Goal: Entertainment & Leisure: Consume media (video, audio)

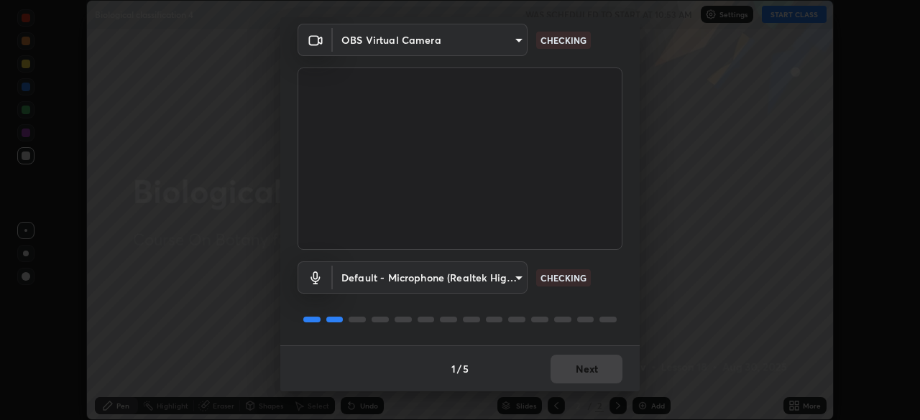
scroll to position [49, 0]
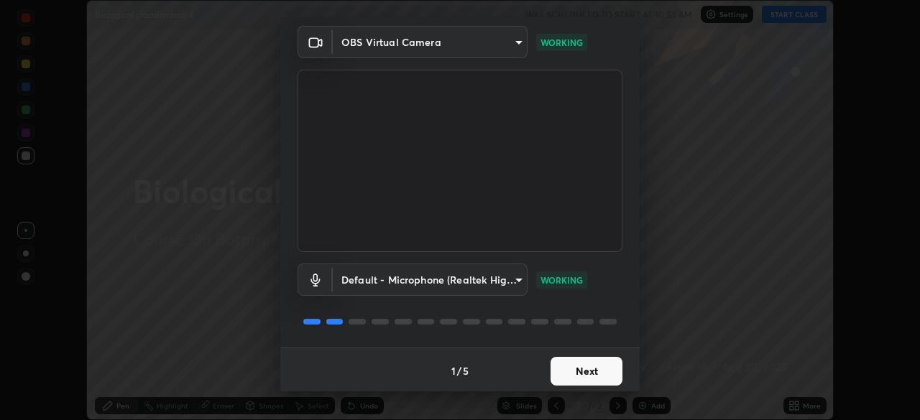
click at [587, 377] on button "Next" at bounding box center [586, 371] width 72 height 29
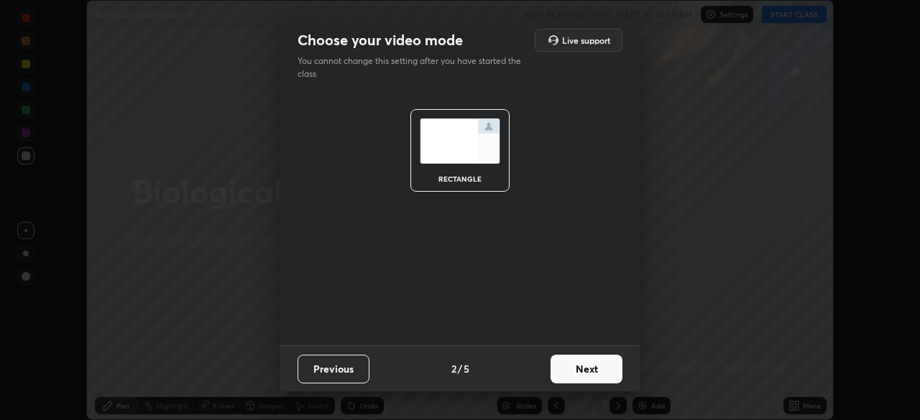
scroll to position [0, 0]
click at [588, 372] on button "Next" at bounding box center [586, 369] width 72 height 29
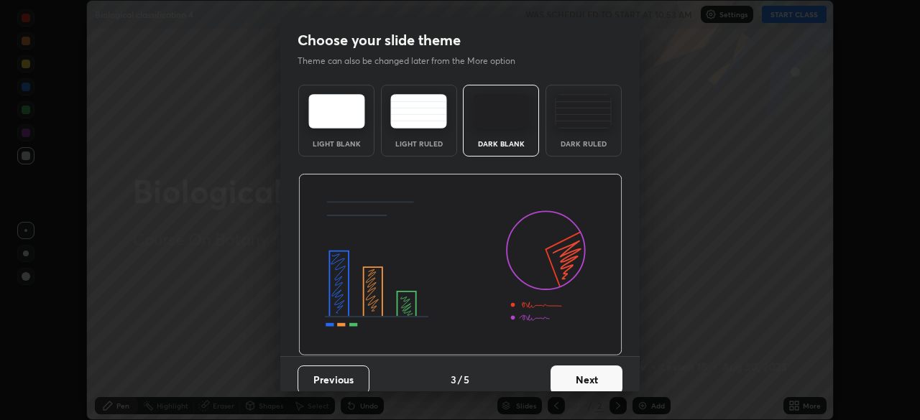
click at [587, 377] on button "Next" at bounding box center [586, 380] width 72 height 29
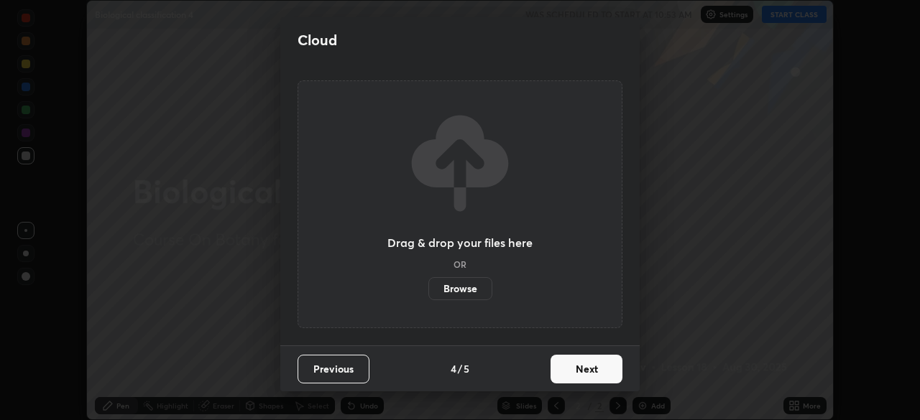
click at [588, 366] on button "Next" at bounding box center [586, 369] width 72 height 29
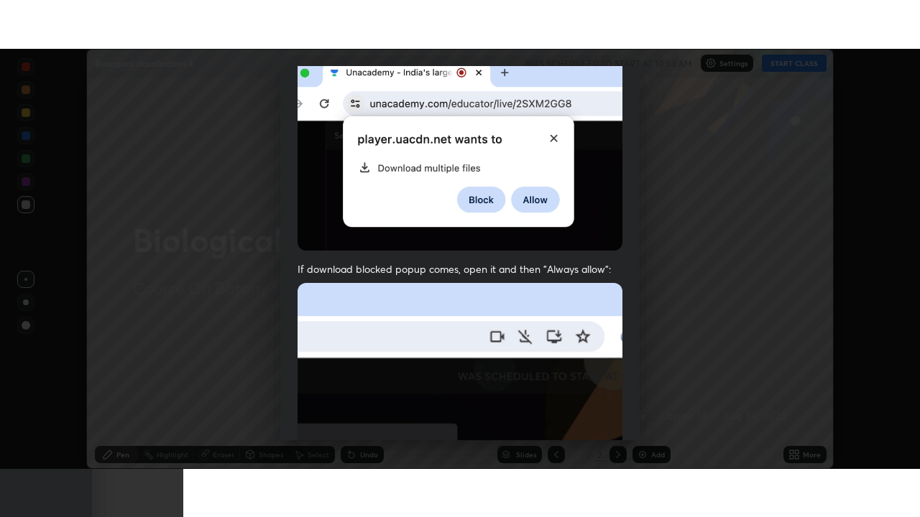
scroll to position [344, 0]
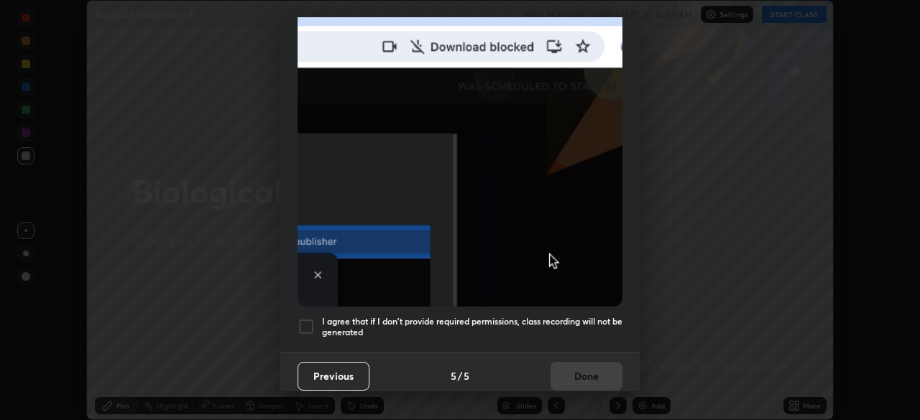
click at [591, 316] on h5 "I agree that if I don't provide required permissions, class recording will not …" at bounding box center [472, 327] width 300 height 22
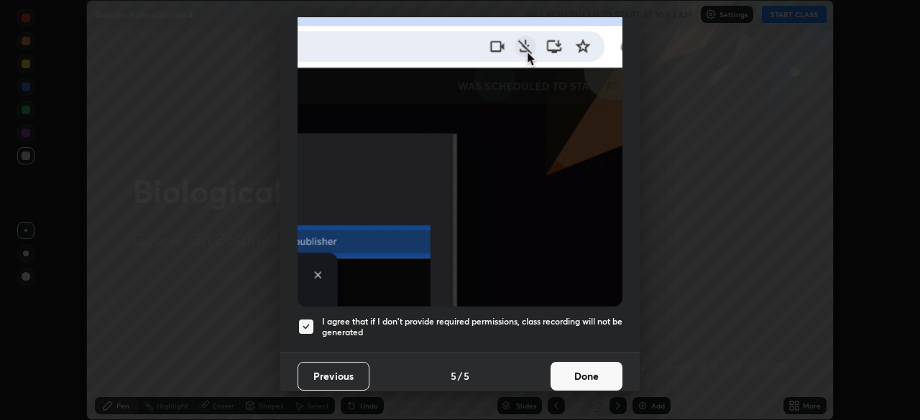
click at [592, 374] on button "Done" at bounding box center [586, 376] width 72 height 29
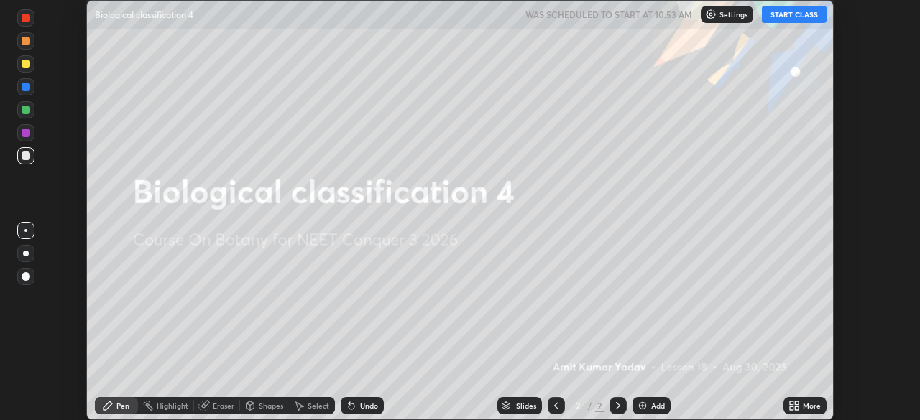
click at [795, 17] on button "START CLASS" at bounding box center [794, 14] width 65 height 17
click at [810, 409] on div "More" at bounding box center [811, 405] width 18 height 7
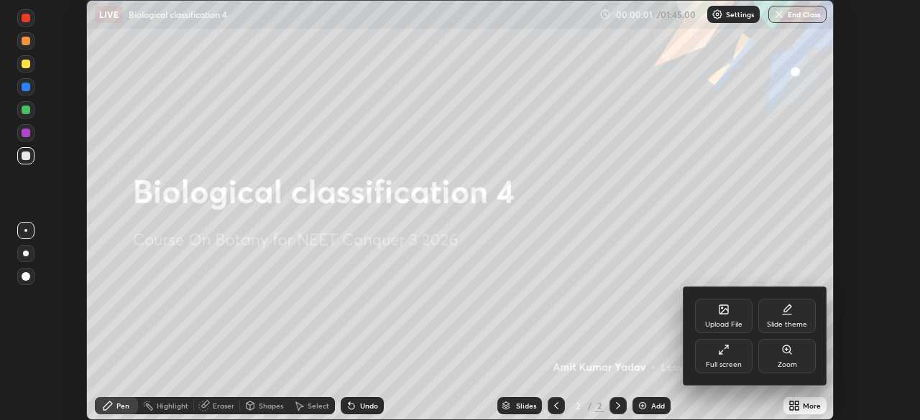
click at [730, 358] on div "Full screen" at bounding box center [723, 356] width 57 height 34
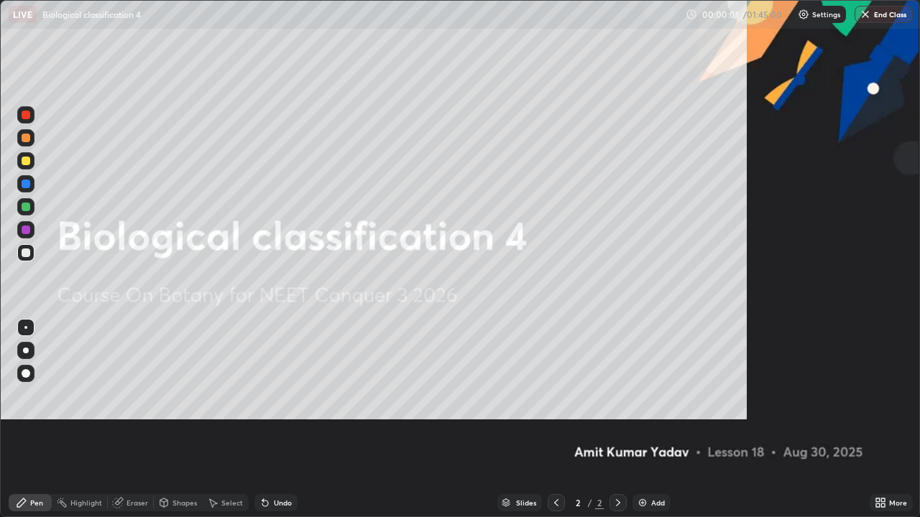
scroll to position [517, 920]
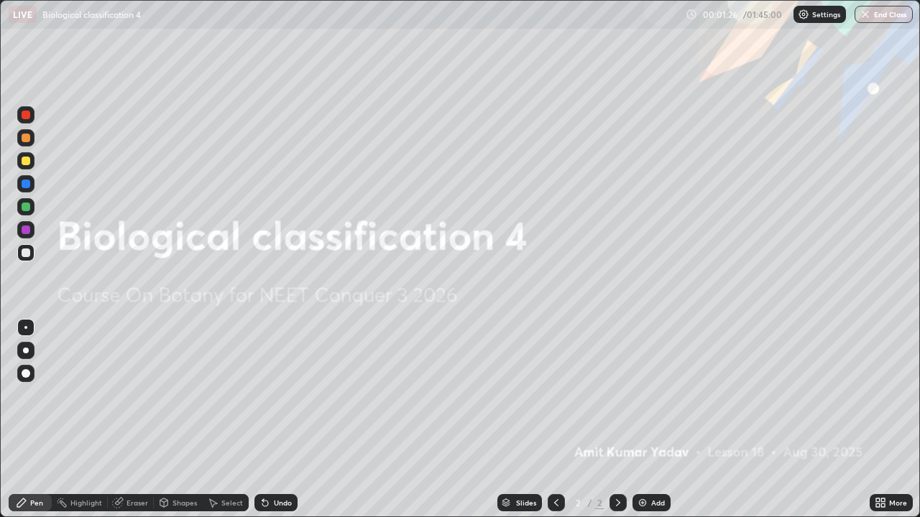
click at [652, 420] on div "Add" at bounding box center [658, 502] width 14 height 7
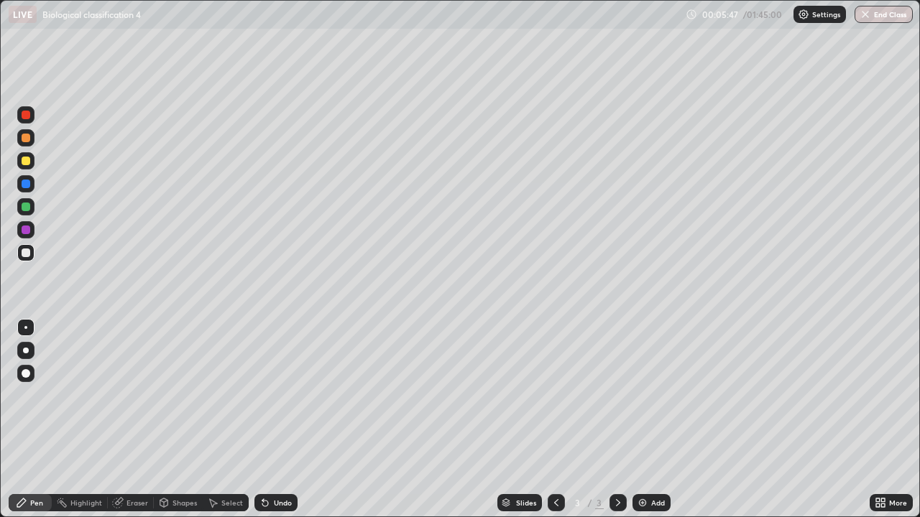
click at [29, 120] on div at bounding box center [25, 114] width 17 height 17
click at [28, 258] on div at bounding box center [25, 252] width 17 height 17
click at [34, 123] on div at bounding box center [25, 114] width 17 height 23
click at [31, 251] on div at bounding box center [25, 252] width 17 height 17
click at [647, 420] on div "Add" at bounding box center [651, 502] width 38 height 17
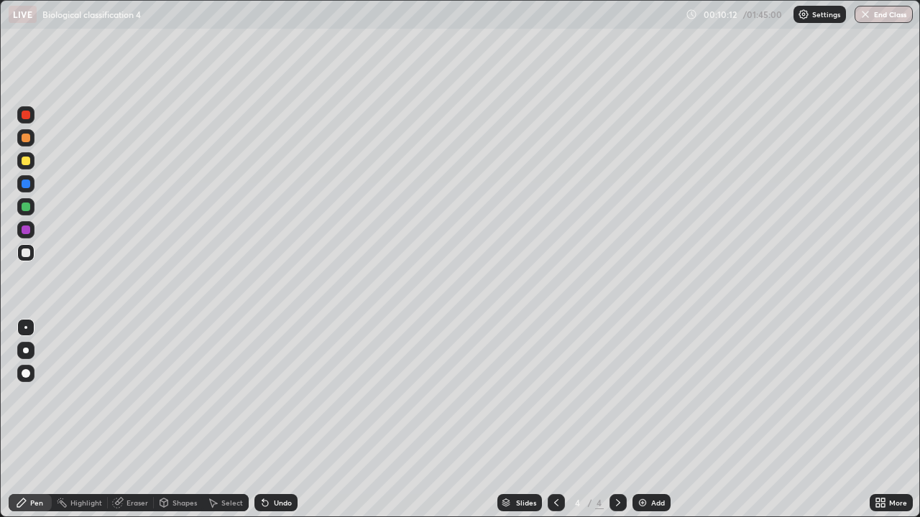
click at [282, 420] on div "Undo" at bounding box center [283, 502] width 18 height 7
click at [280, 420] on div "Undo" at bounding box center [283, 502] width 18 height 7
click at [284, 420] on div "Undo" at bounding box center [283, 502] width 18 height 7
click at [283, 420] on div "Undo" at bounding box center [283, 502] width 18 height 7
click at [287, 420] on div "Undo" at bounding box center [283, 502] width 18 height 7
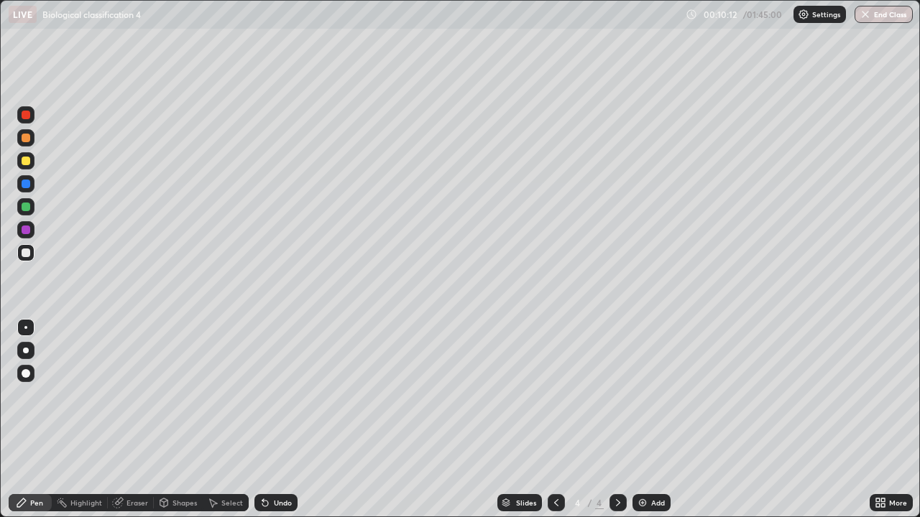
click at [290, 420] on div "Undo" at bounding box center [275, 502] width 43 height 17
click at [292, 420] on div "Undo" at bounding box center [275, 502] width 43 height 17
click at [289, 420] on div "Undo" at bounding box center [283, 502] width 18 height 7
click at [286, 420] on div "Undo" at bounding box center [283, 502] width 18 height 7
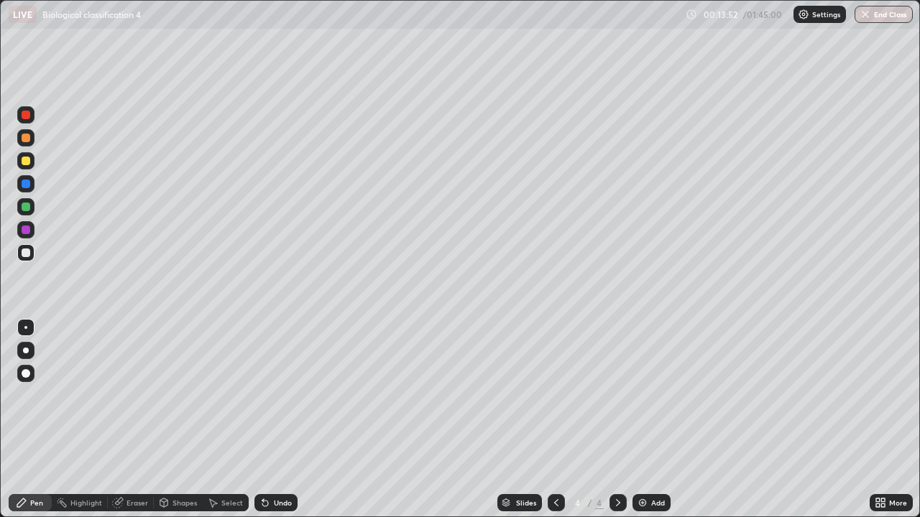
click at [284, 420] on div "Undo" at bounding box center [283, 502] width 18 height 7
click at [654, 420] on div "Slides 4 / 4 Add" at bounding box center [583, 503] width 572 height 29
click at [692, 420] on div "Slides 4 / 4 Add" at bounding box center [583, 503] width 572 height 29
click at [854, 420] on div "Slides 4 / 4 Add" at bounding box center [583, 503] width 572 height 29
click at [274, 420] on div "Undo" at bounding box center [283, 502] width 18 height 7
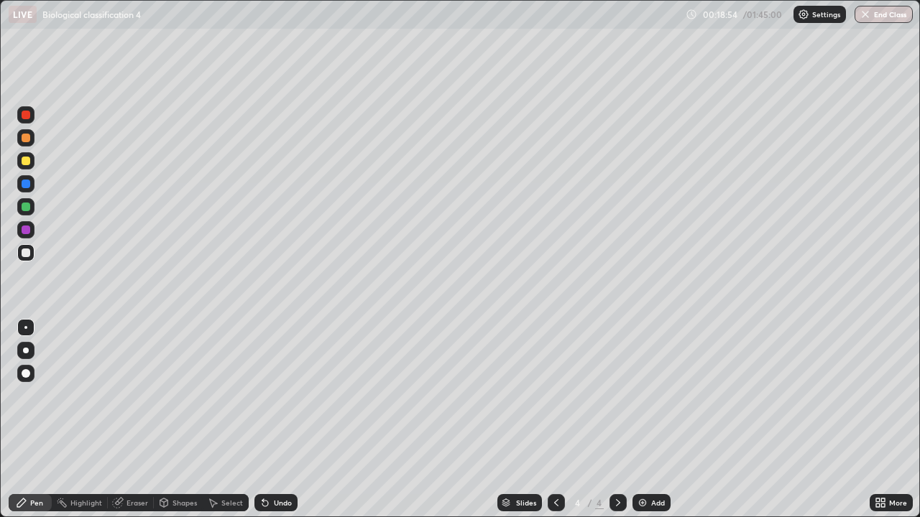
click at [654, 420] on div "Add" at bounding box center [651, 502] width 38 height 17
click at [28, 254] on div at bounding box center [26, 253] width 9 height 9
click at [282, 420] on div "Undo" at bounding box center [283, 502] width 18 height 7
click at [284, 420] on div "Undo" at bounding box center [283, 502] width 18 height 7
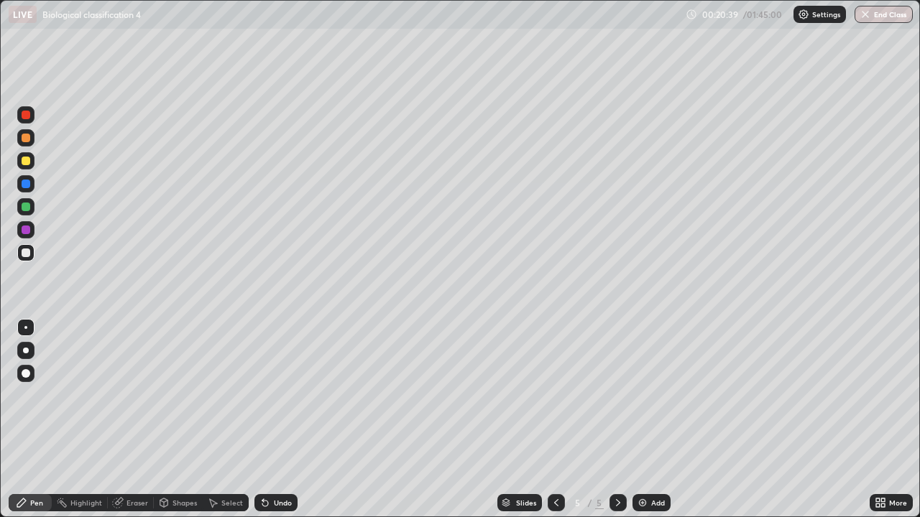
click at [31, 163] on div at bounding box center [25, 160] width 17 height 17
click at [31, 257] on div at bounding box center [25, 252] width 17 height 17
click at [649, 420] on div "Add" at bounding box center [651, 502] width 38 height 17
click at [284, 420] on div "Undo" at bounding box center [283, 502] width 18 height 7
click at [135, 420] on div "Eraser" at bounding box center [137, 502] width 22 height 7
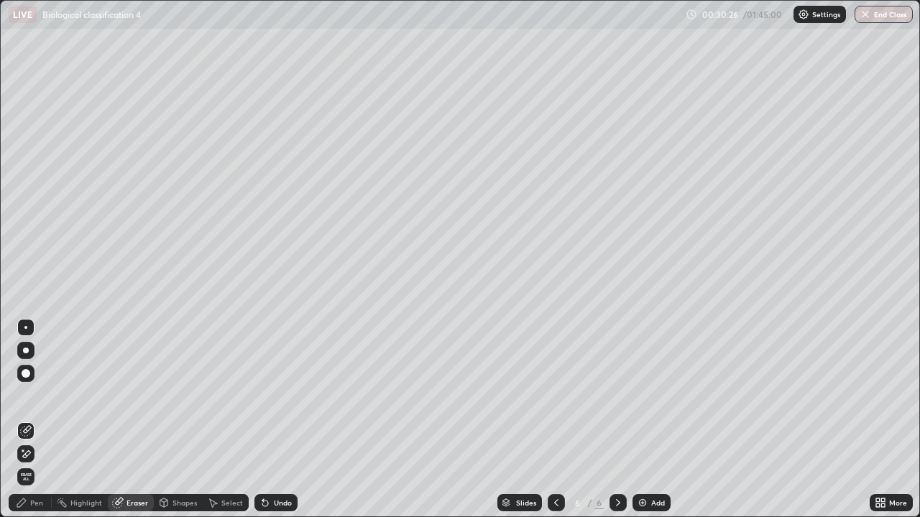
click at [43, 420] on div "Pen" at bounding box center [30, 502] width 43 height 17
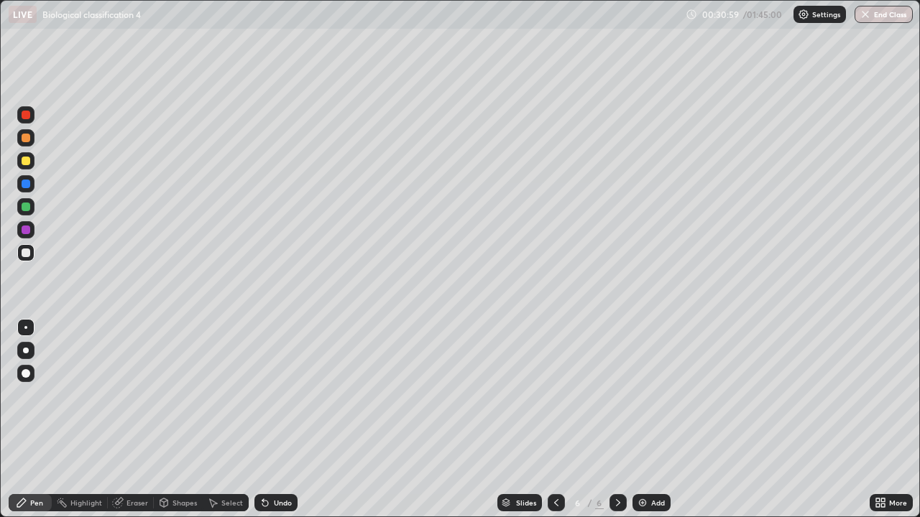
click at [283, 420] on div "Undo" at bounding box center [275, 502] width 43 height 17
click at [657, 420] on div "Add" at bounding box center [658, 502] width 14 height 7
click at [287, 420] on div "Undo" at bounding box center [283, 502] width 18 height 7
click at [286, 420] on div "Undo" at bounding box center [283, 502] width 18 height 7
click at [286, 420] on div "Undo" at bounding box center [275, 502] width 43 height 17
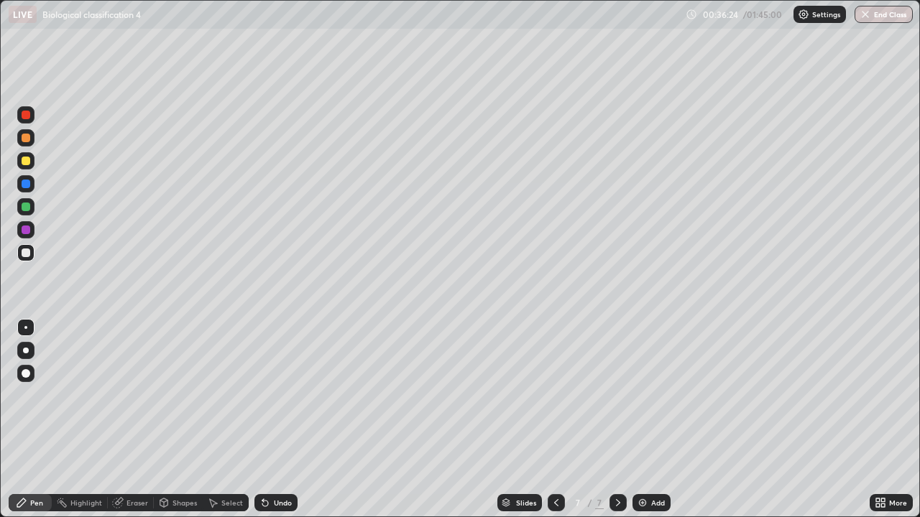
click at [275, 420] on div "Undo" at bounding box center [283, 502] width 18 height 7
click at [277, 420] on div "Undo" at bounding box center [275, 502] width 43 height 17
click at [648, 420] on div "Add" at bounding box center [651, 502] width 38 height 17
click at [552, 420] on icon at bounding box center [555, 502] width 11 height 11
click at [616, 420] on icon at bounding box center [617, 502] width 11 height 11
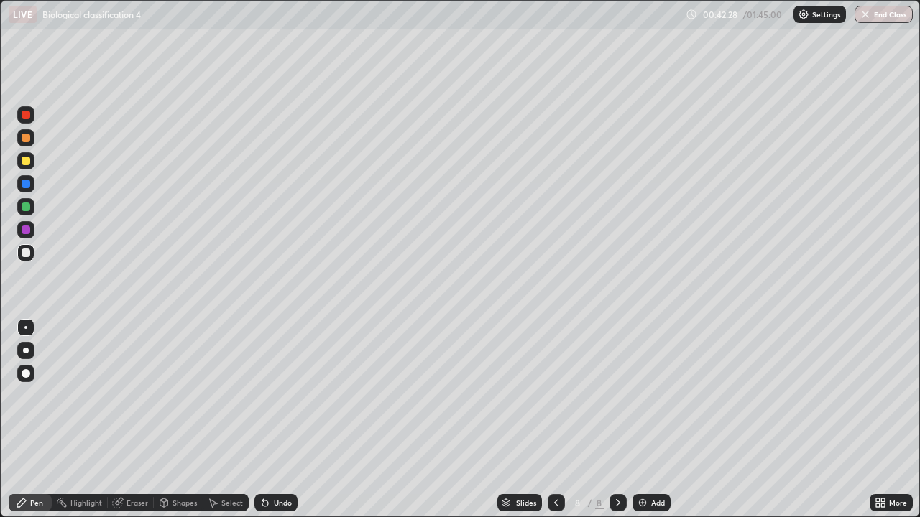
click at [280, 420] on div "Undo" at bounding box center [275, 502] width 43 height 17
click at [27, 259] on div at bounding box center [25, 252] width 17 height 17
click at [29, 119] on div at bounding box center [25, 114] width 17 height 17
click at [27, 209] on div at bounding box center [26, 207] width 9 height 9
click at [26, 162] on div at bounding box center [26, 161] width 9 height 9
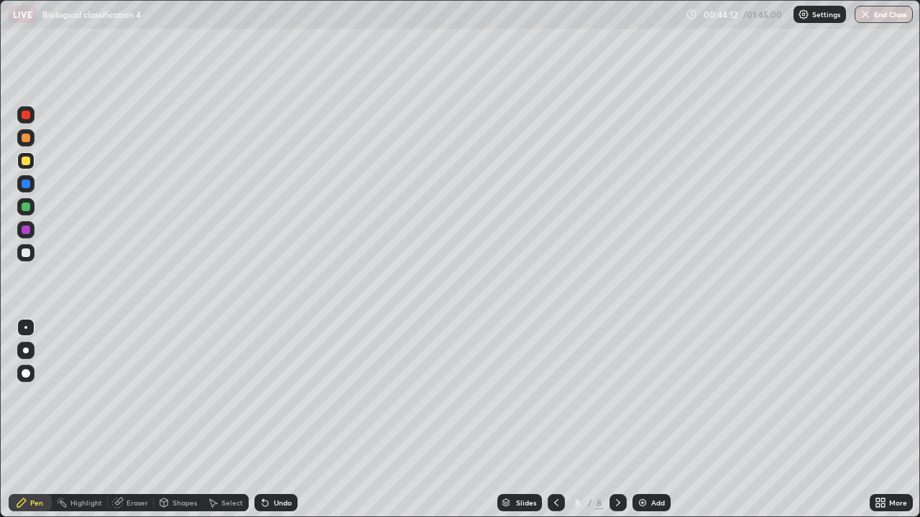
click at [27, 231] on div at bounding box center [26, 230] width 9 height 9
click at [29, 120] on div at bounding box center [25, 114] width 17 height 17
click at [27, 166] on div at bounding box center [25, 160] width 17 height 17
click at [30, 255] on div at bounding box center [25, 252] width 17 height 17
click at [29, 259] on div at bounding box center [25, 252] width 17 height 17
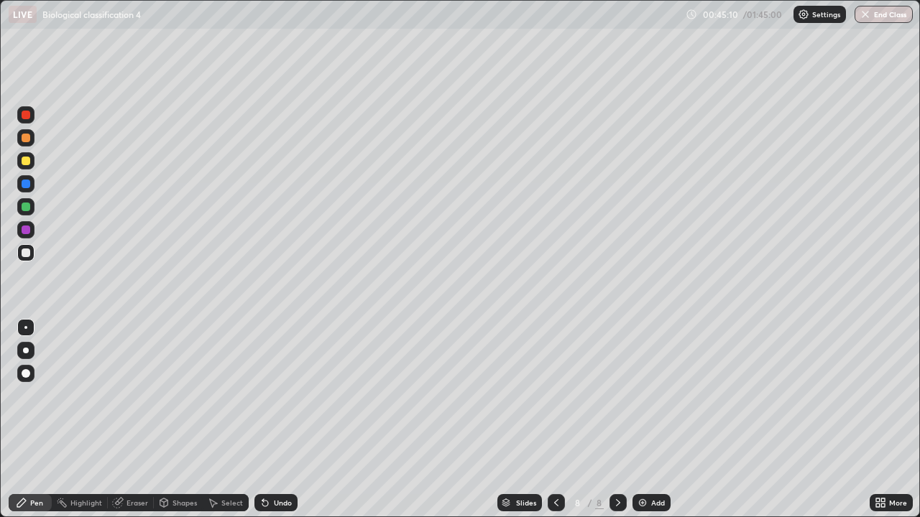
click at [288, 420] on div "Undo" at bounding box center [283, 502] width 18 height 7
click at [27, 167] on div at bounding box center [25, 160] width 17 height 17
click at [25, 259] on div at bounding box center [25, 252] width 17 height 17
click at [651, 420] on div "Add" at bounding box center [658, 502] width 14 height 7
click at [279, 420] on div "Undo" at bounding box center [283, 502] width 18 height 7
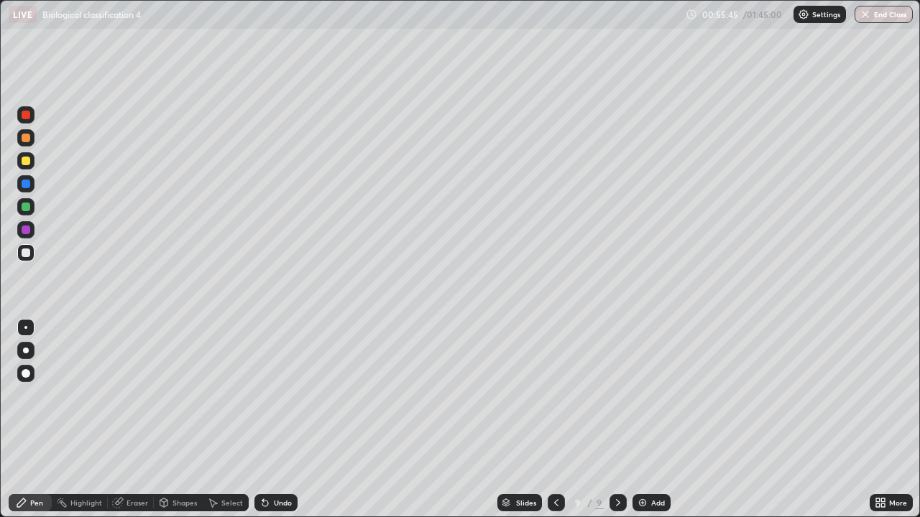
click at [275, 420] on div "Undo" at bounding box center [283, 502] width 18 height 7
click at [279, 420] on div "Undo" at bounding box center [283, 502] width 18 height 7
click at [278, 420] on div "Undo" at bounding box center [283, 502] width 18 height 7
click at [279, 420] on div "Undo" at bounding box center [283, 502] width 18 height 7
click at [278, 420] on div "Undo" at bounding box center [283, 502] width 18 height 7
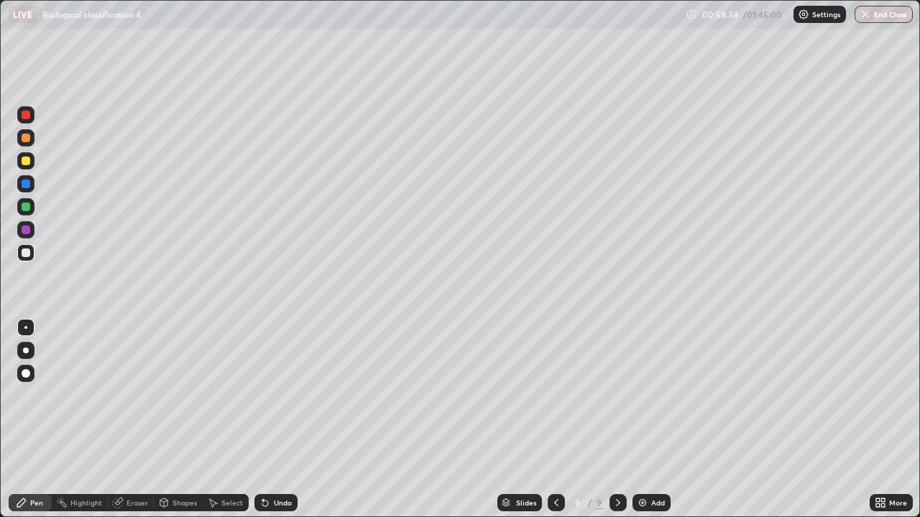
click at [39, 420] on div "Erase all" at bounding box center [26, 259] width 34 height 460
click at [641, 420] on img at bounding box center [642, 502] width 11 height 11
click at [277, 420] on div "Undo" at bounding box center [283, 502] width 18 height 7
click at [279, 420] on div "Undo" at bounding box center [283, 502] width 18 height 7
click at [652, 420] on div "Add" at bounding box center [658, 502] width 14 height 7
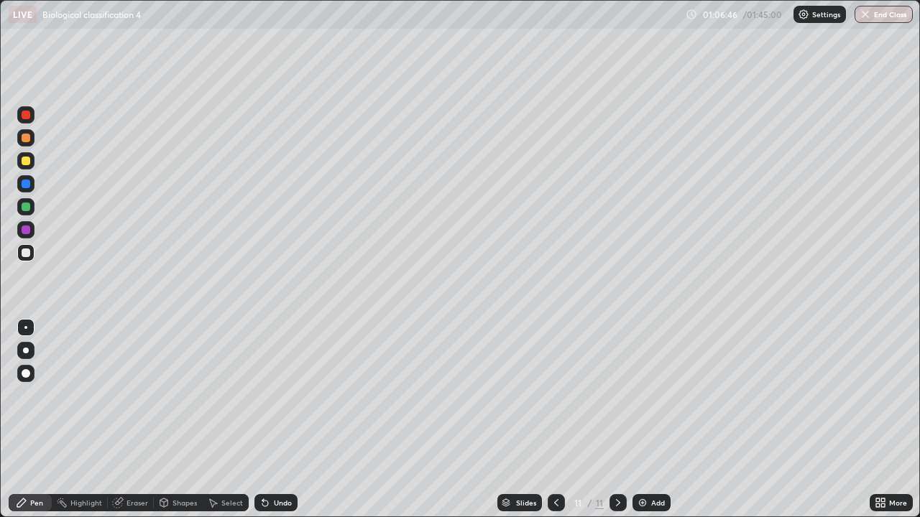
click at [24, 118] on div at bounding box center [26, 115] width 9 height 9
click at [34, 260] on div at bounding box center [25, 252] width 17 height 23
click at [26, 109] on div at bounding box center [25, 114] width 17 height 17
click at [22, 253] on div at bounding box center [26, 253] width 9 height 9
click at [555, 420] on icon at bounding box center [555, 502] width 11 height 11
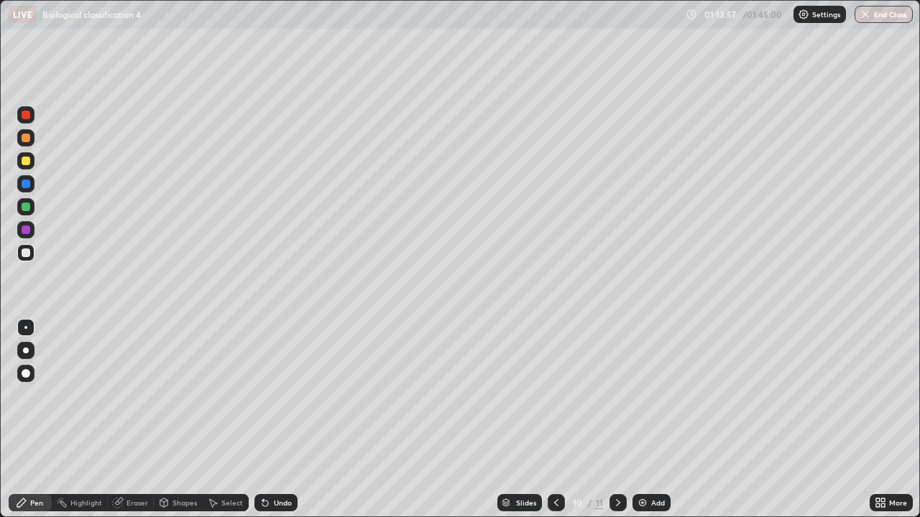
click at [285, 420] on div "Undo" at bounding box center [283, 502] width 18 height 7
click at [285, 420] on div "Undo" at bounding box center [275, 502] width 43 height 17
click at [290, 420] on div "Undo" at bounding box center [273, 503] width 49 height 29
click at [278, 420] on div "Undo" at bounding box center [283, 502] width 18 height 7
click at [647, 420] on div "Add" at bounding box center [651, 502] width 38 height 17
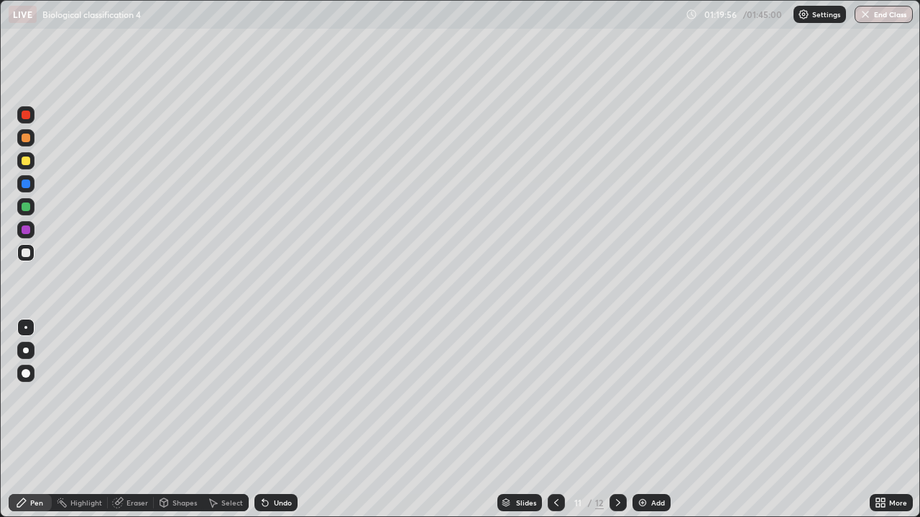
click at [555, 420] on icon at bounding box center [555, 502] width 11 height 11
click at [616, 420] on icon at bounding box center [617, 502] width 11 height 11
click at [651, 420] on div "Add" at bounding box center [658, 502] width 14 height 7
click at [283, 420] on div "Undo" at bounding box center [283, 502] width 18 height 7
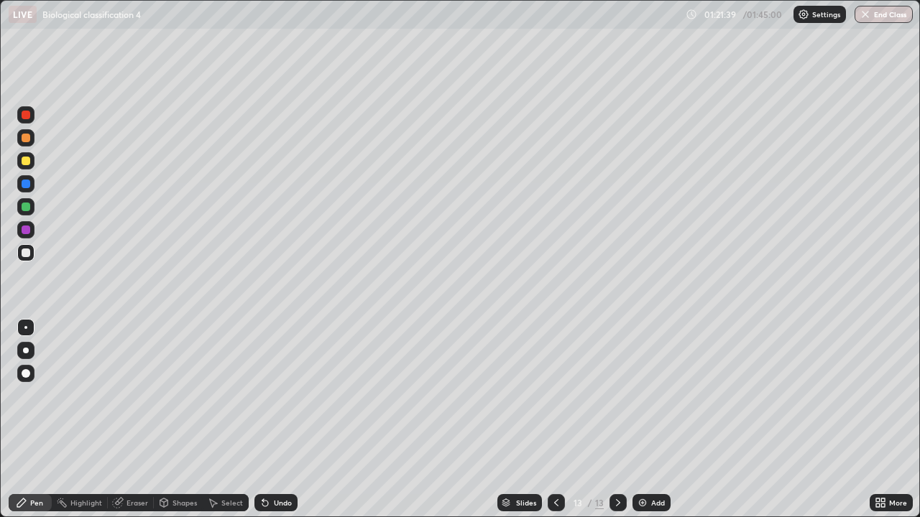
click at [27, 120] on div at bounding box center [25, 114] width 17 height 17
click at [28, 251] on div at bounding box center [26, 253] width 9 height 9
click at [19, 119] on div at bounding box center [25, 114] width 17 height 17
click at [29, 261] on div at bounding box center [25, 252] width 17 height 17
click at [645, 420] on img at bounding box center [642, 502] width 11 height 11
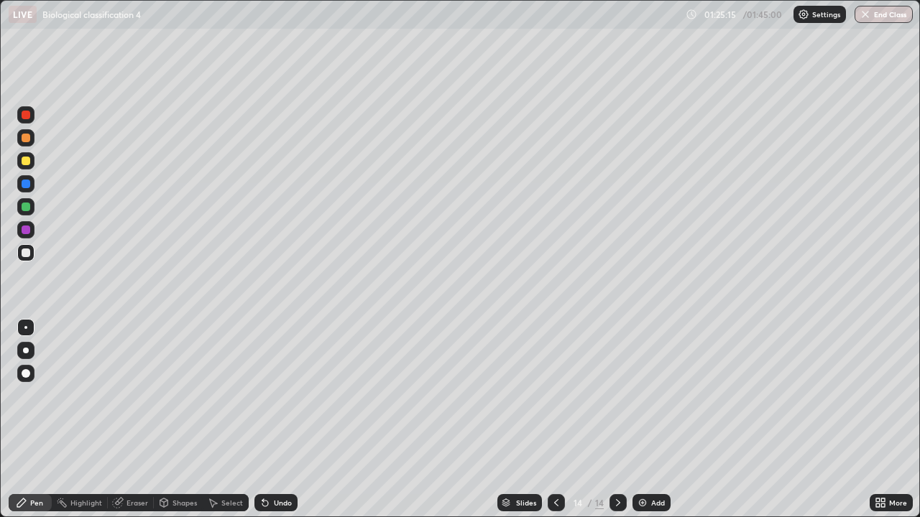
click at [555, 420] on icon at bounding box center [555, 502] width 11 height 11
click at [655, 420] on div "Add" at bounding box center [658, 502] width 14 height 7
click at [289, 420] on div "Undo" at bounding box center [283, 502] width 18 height 7
click at [286, 420] on div "Undo" at bounding box center [275, 502] width 43 height 17
click at [132, 420] on div "Eraser" at bounding box center [131, 502] width 46 height 17
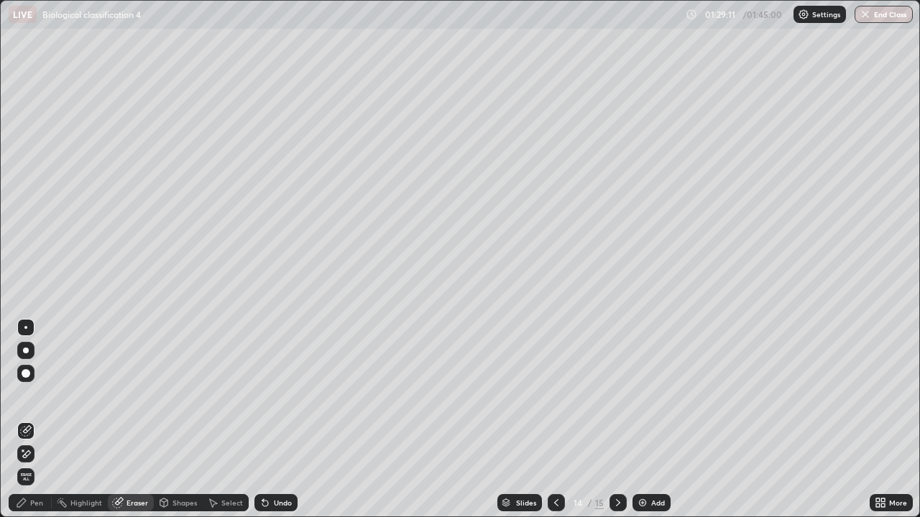
click at [46, 420] on div "Pen" at bounding box center [30, 502] width 43 height 17
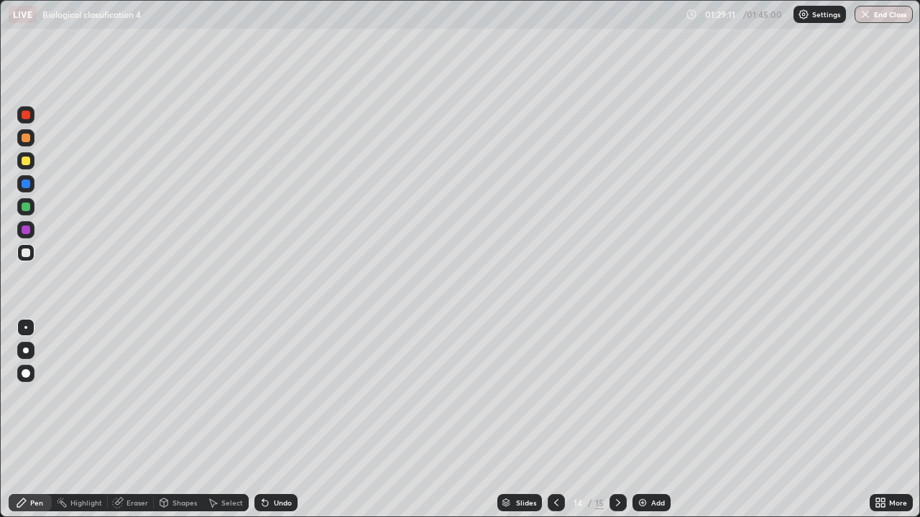
click at [45, 420] on div "Pen" at bounding box center [30, 502] width 43 height 17
click at [280, 420] on div "Undo" at bounding box center [283, 502] width 18 height 7
click at [275, 420] on div "Undo" at bounding box center [275, 502] width 43 height 17
click at [282, 420] on div "Undo" at bounding box center [283, 502] width 18 height 7
click at [85, 420] on div "Highlight" at bounding box center [86, 502] width 32 height 7
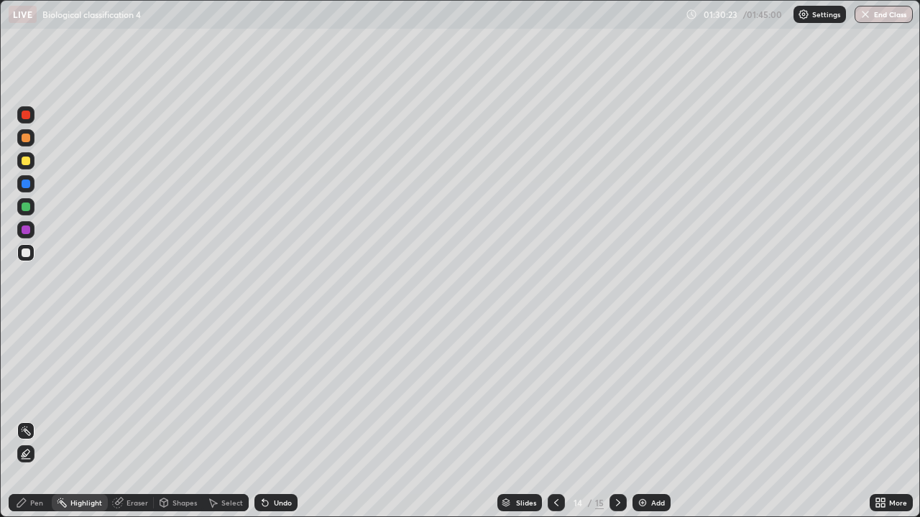
click at [136, 420] on div "Eraser" at bounding box center [137, 502] width 22 height 7
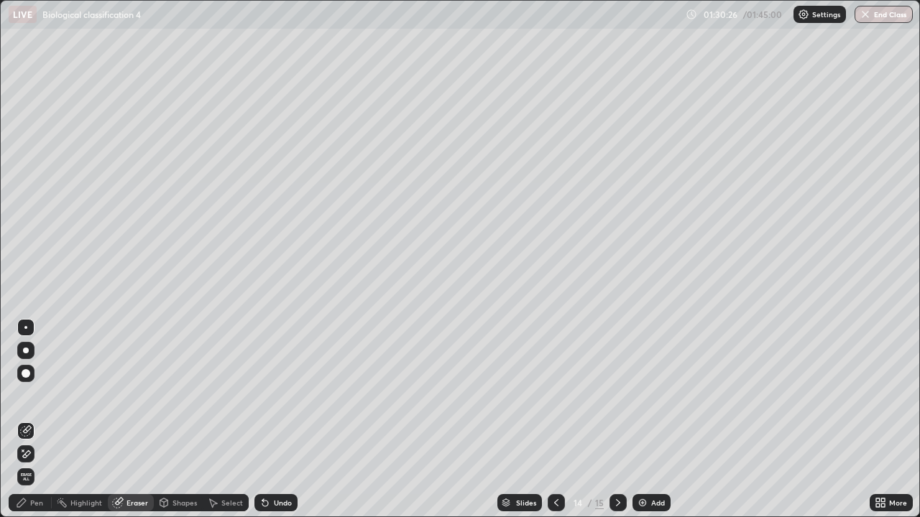
click at [36, 420] on div "Pen" at bounding box center [30, 502] width 43 height 17
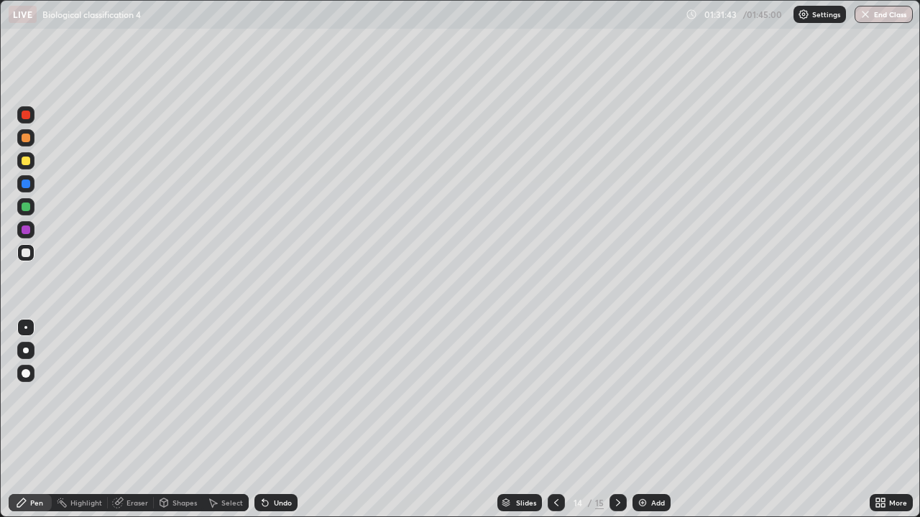
click at [618, 420] on icon at bounding box center [617, 502] width 11 height 11
click at [279, 420] on div "Undo" at bounding box center [283, 502] width 18 height 7
click at [274, 420] on div "Undo" at bounding box center [283, 502] width 18 height 7
click at [286, 420] on div "Undo" at bounding box center [283, 502] width 18 height 7
click at [284, 420] on div "Undo" at bounding box center [275, 502] width 43 height 17
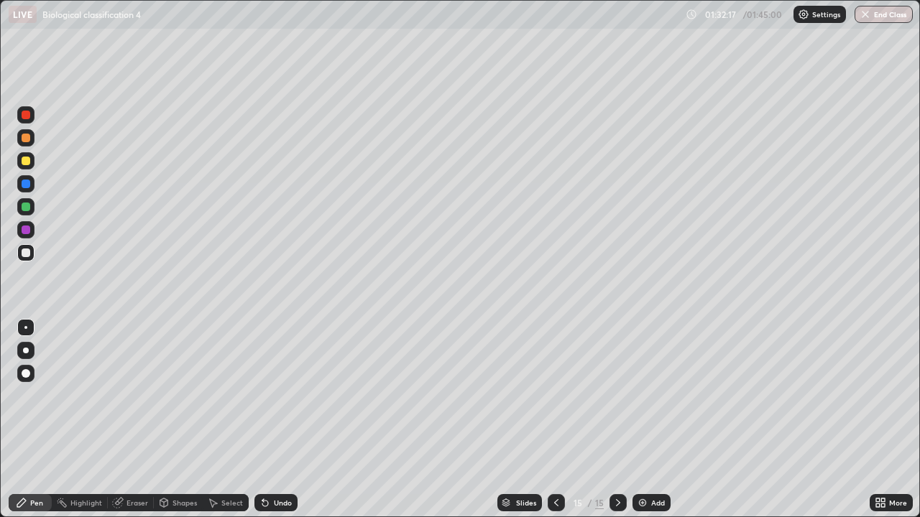
click at [282, 420] on div "Undo" at bounding box center [283, 502] width 18 height 7
click at [285, 420] on div "Undo" at bounding box center [283, 502] width 18 height 7
click at [287, 420] on div "Undo" at bounding box center [283, 502] width 18 height 7
click at [279, 420] on div "Undo" at bounding box center [283, 502] width 18 height 7
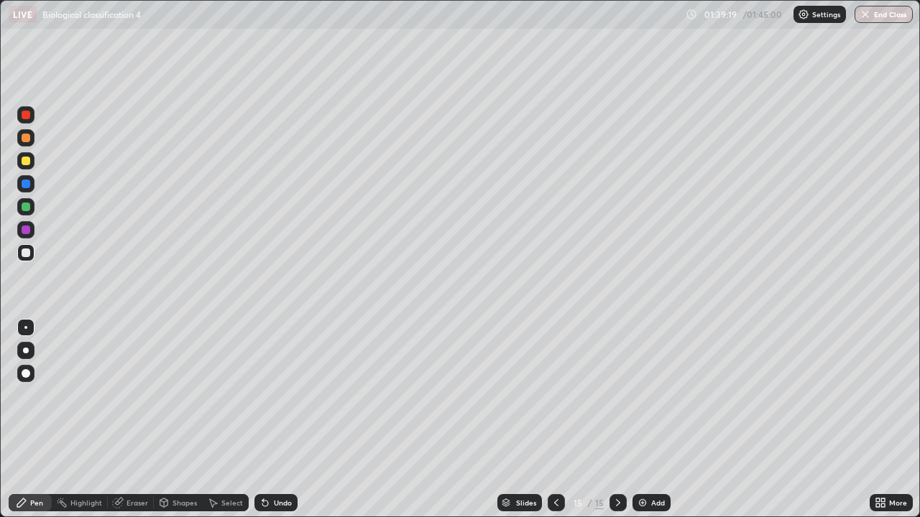
click at [287, 420] on div "Undo" at bounding box center [275, 502] width 43 height 17
click at [282, 420] on div "Undo" at bounding box center [275, 502] width 43 height 17
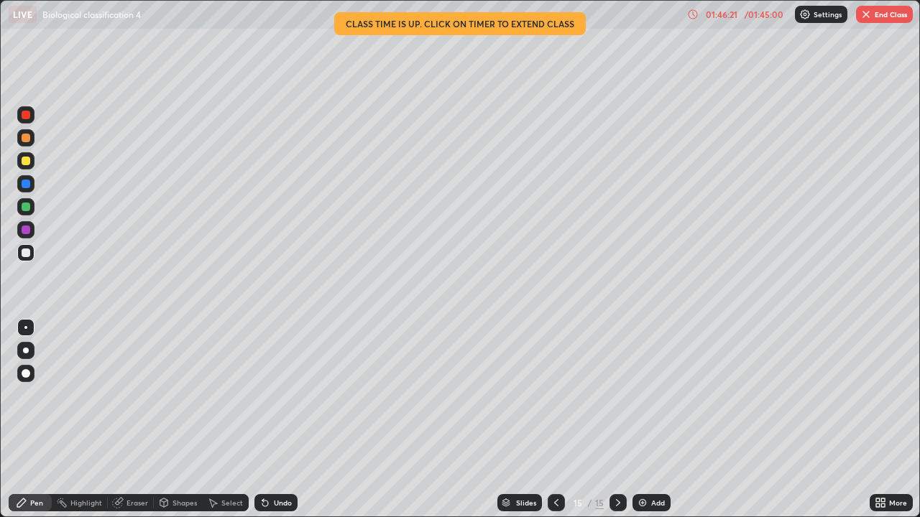
click at [886, 20] on button "End Class" at bounding box center [884, 14] width 57 height 17
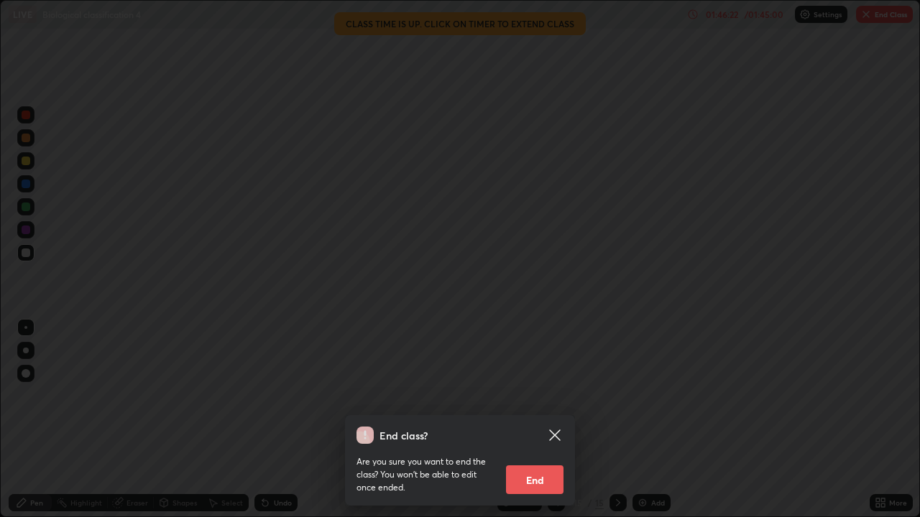
click at [550, 420] on button "End" at bounding box center [534, 480] width 57 height 29
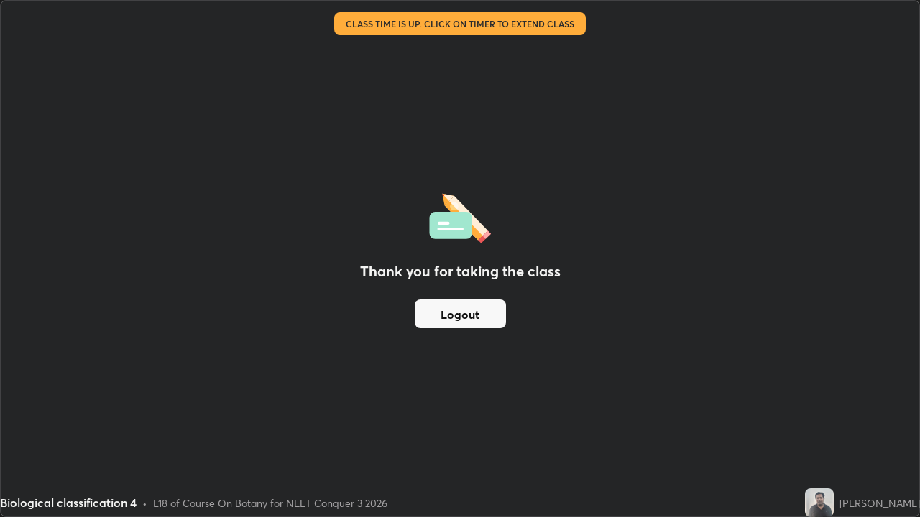
click at [491, 314] on button "Logout" at bounding box center [460, 314] width 91 height 29
